Goal: Task Accomplishment & Management: Manage account settings

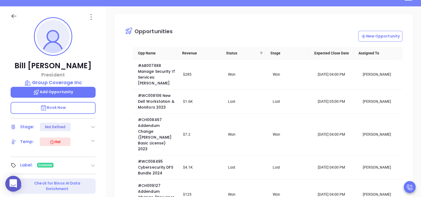
scroll to position [123, 0]
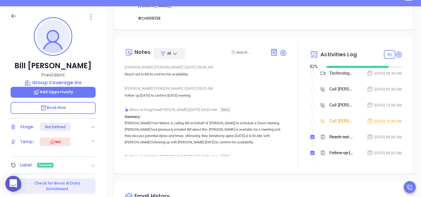
click at [0, 117] on div "Bill Schaake President Group Coverage Inc Add Opportunity Book Now Stage: Not D…" at bounding box center [53, 129] width 106 height 246
click at [310, 123] on input "checkbox" at bounding box center [312, 121] width 4 height 4
checkbox input "true"
click at [310, 107] on input "checkbox" at bounding box center [312, 105] width 4 height 4
checkbox input "true"
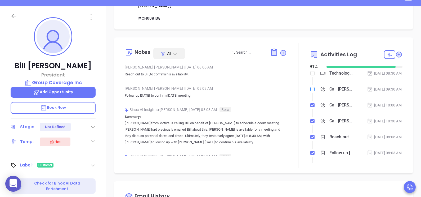
click at [310, 91] on input "checkbox" at bounding box center [312, 89] width 4 height 4
checkbox input "true"
click at [14, 17] on icon at bounding box center [14, 16] width 7 height 7
click at [12, 15] on icon at bounding box center [13, 16] width 5 height 4
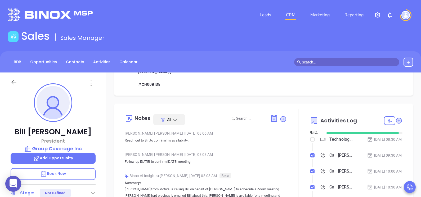
click at [14, 79] on icon at bounding box center [14, 82] width 7 height 7
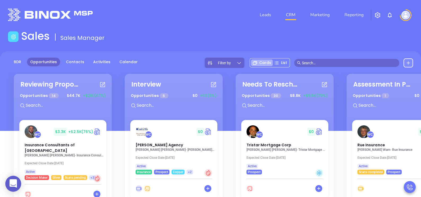
click at [310, 61] on input "text" at bounding box center [349, 63] width 95 height 6
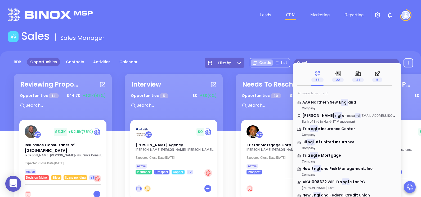
type input "ngl"
drag, startPoint x: 315, startPoint y: 61, endPoint x: 299, endPoint y: 60, distance: 15.9
click at [299, 60] on span "ngl" at bounding box center [346, 63] width 105 height 8
paste input "NGL Group LLC"
type input "NGL Group LLC"
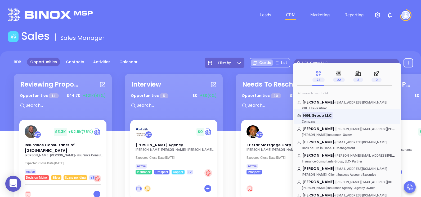
click at [340, 117] on link "NGL Group LLC Company" at bounding box center [347, 118] width 100 height 11
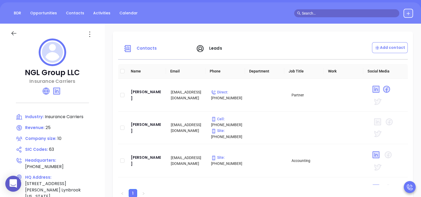
scroll to position [48, 0]
